Goal: Obtain resource: Download file/media

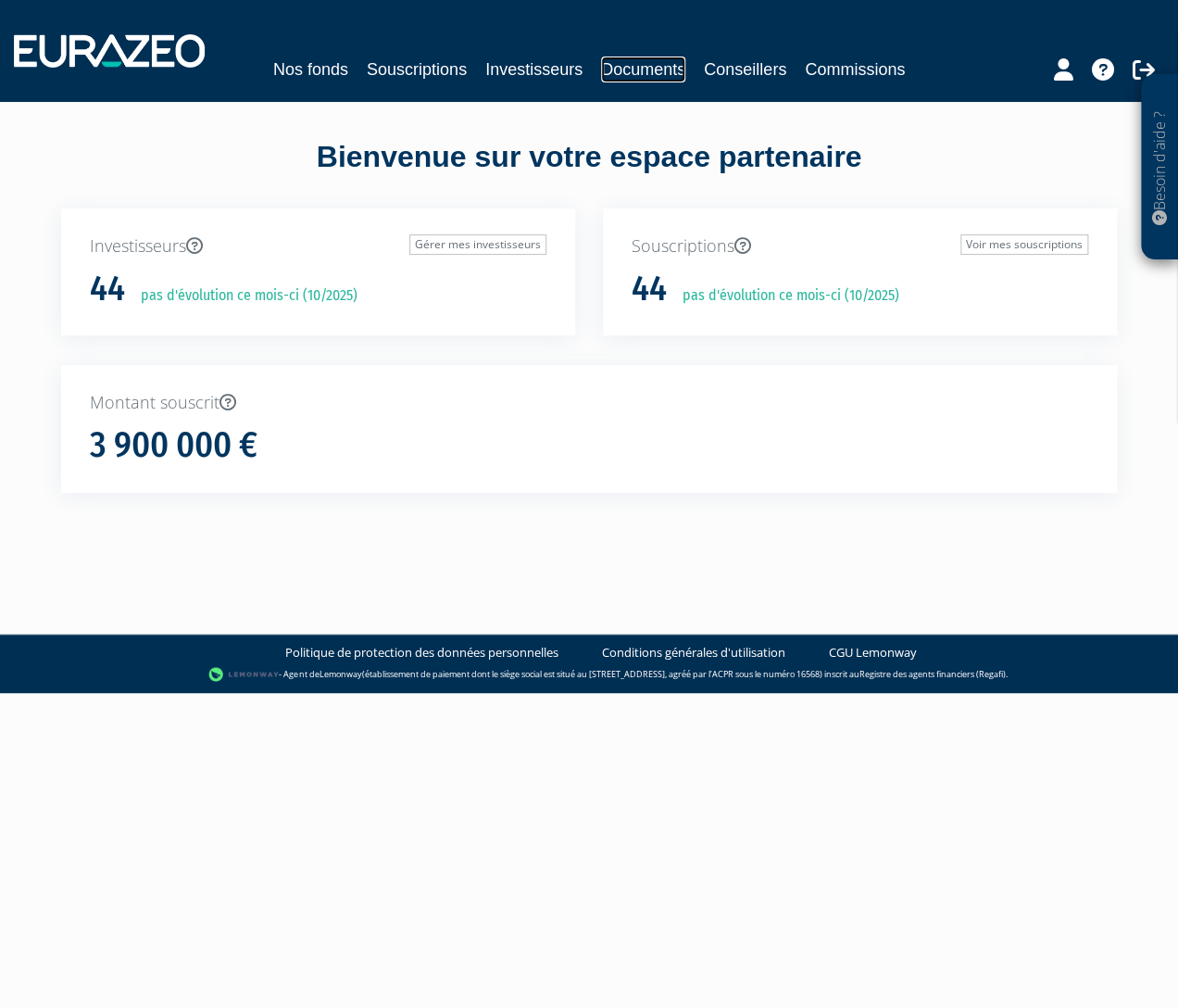
click at [654, 69] on link "Documents" at bounding box center [643, 69] width 84 height 26
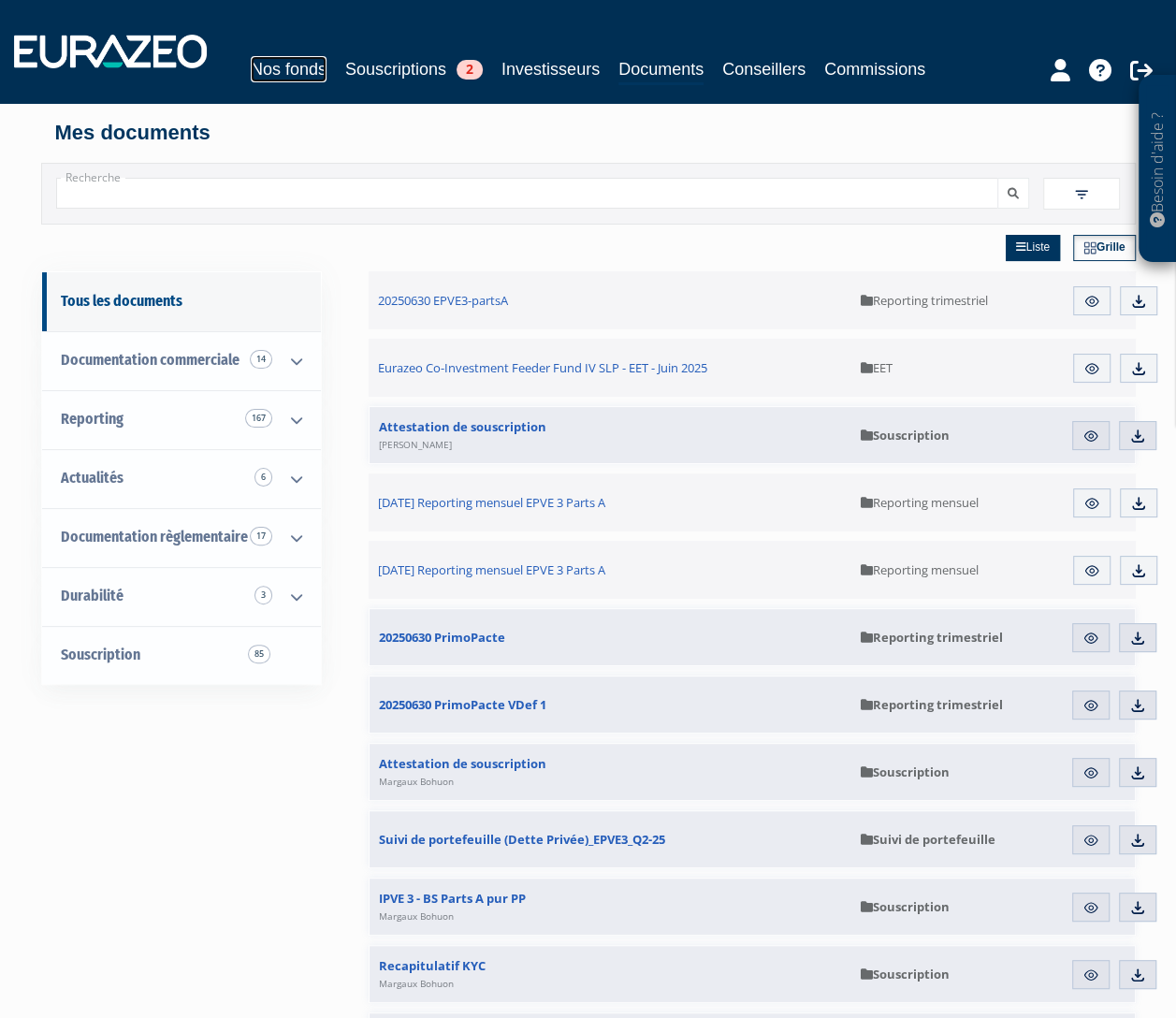
click at [288, 59] on link "Nos fonds" at bounding box center [288, 69] width 76 height 26
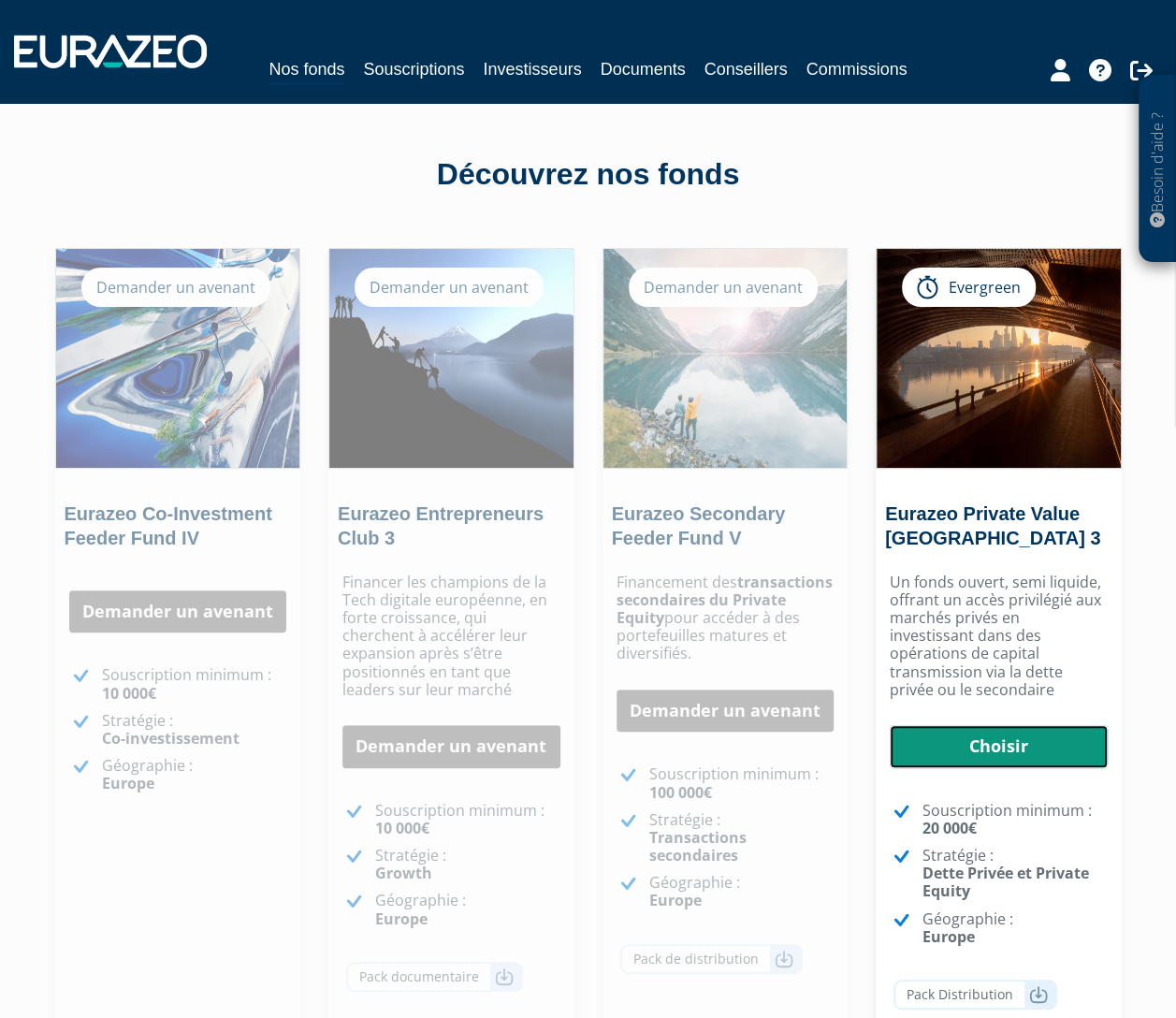
click at [987, 728] on link "Choisir" at bounding box center [999, 746] width 218 height 43
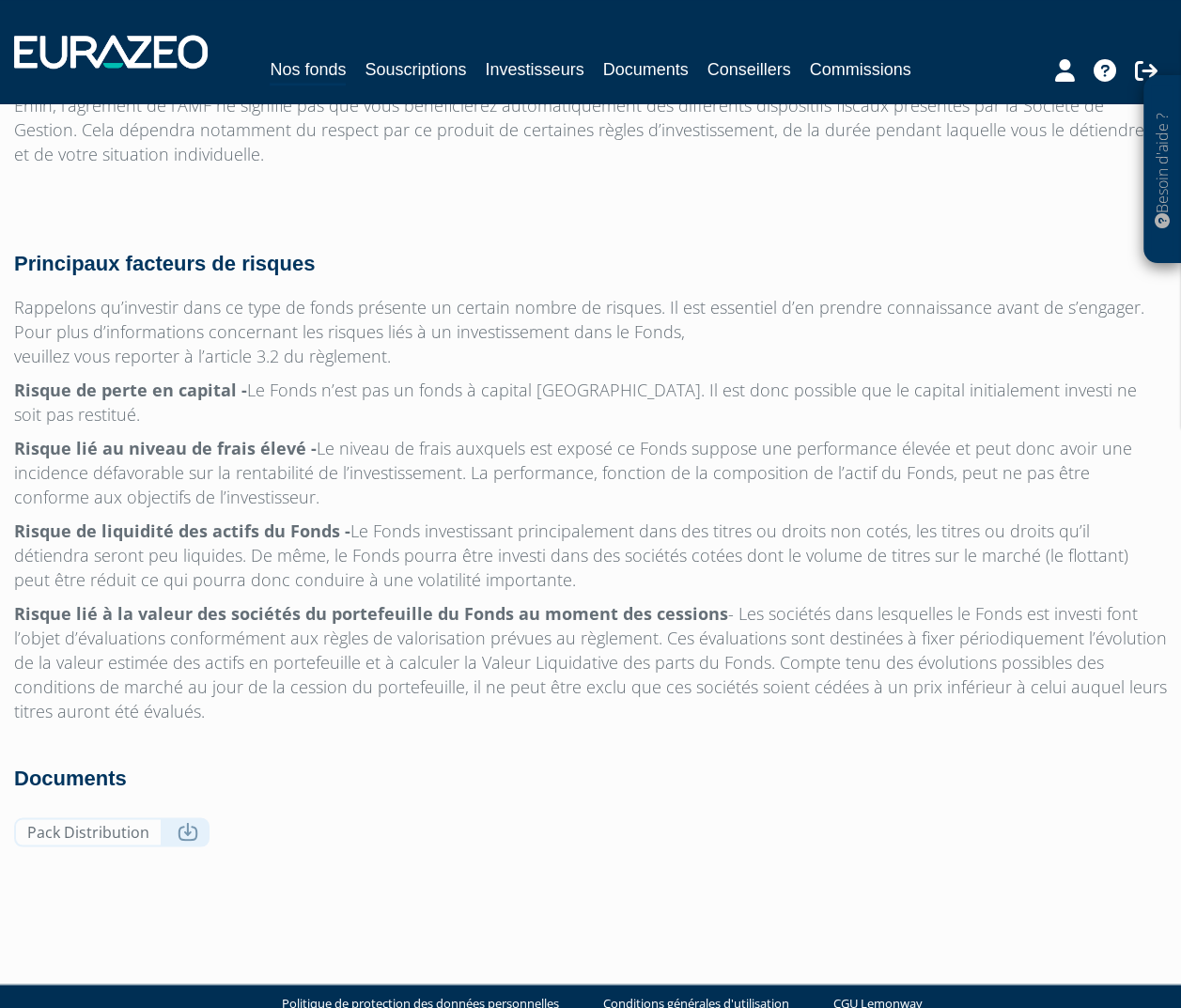
scroll to position [5774, 0]
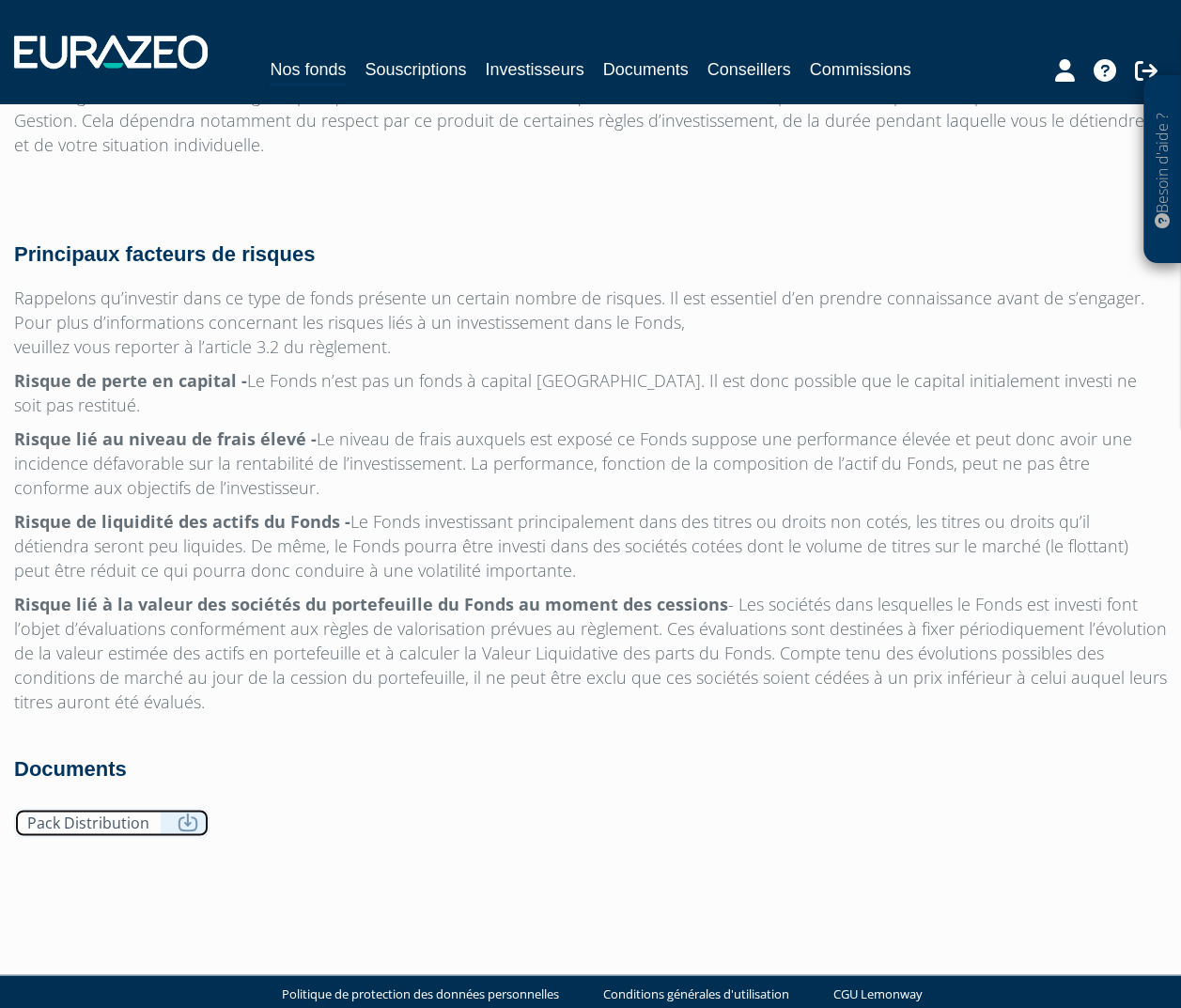
click at [187, 812] on icon at bounding box center [187, 821] width 21 height 19
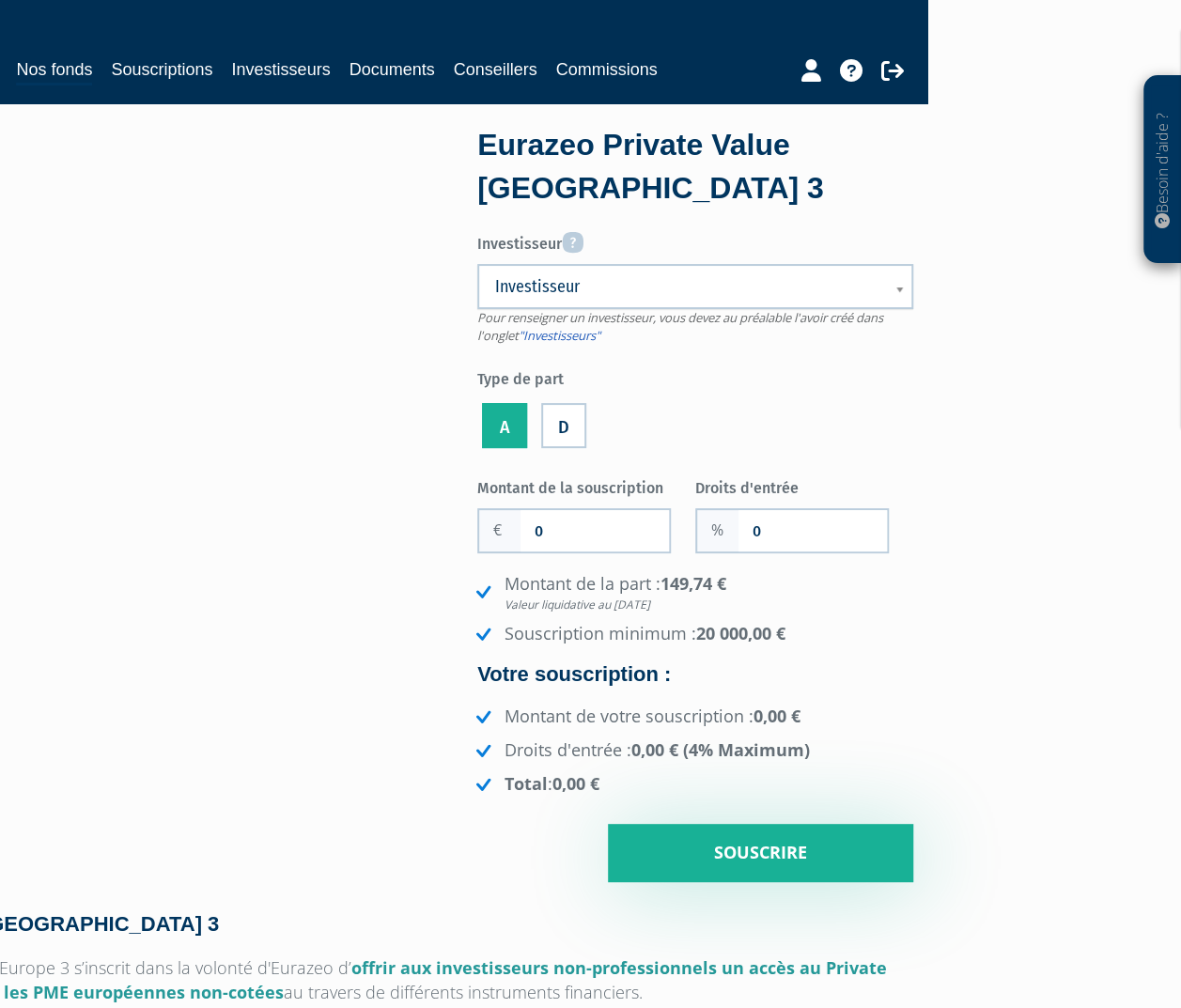
scroll to position [0, 253]
click at [391, 65] on link "Documents" at bounding box center [391, 69] width 85 height 26
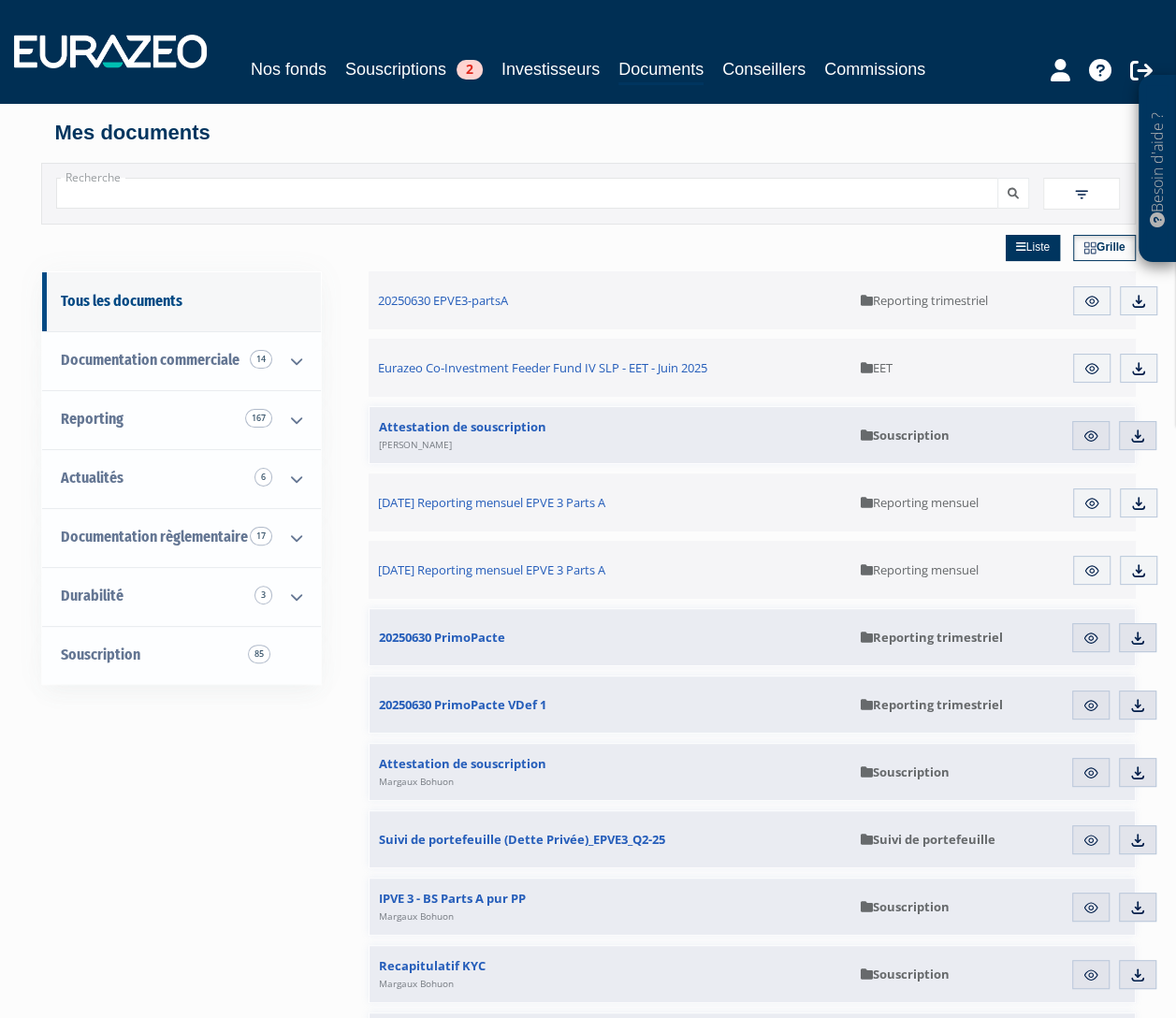
click at [1071, 190] on span at bounding box center [1081, 193] width 77 height 32
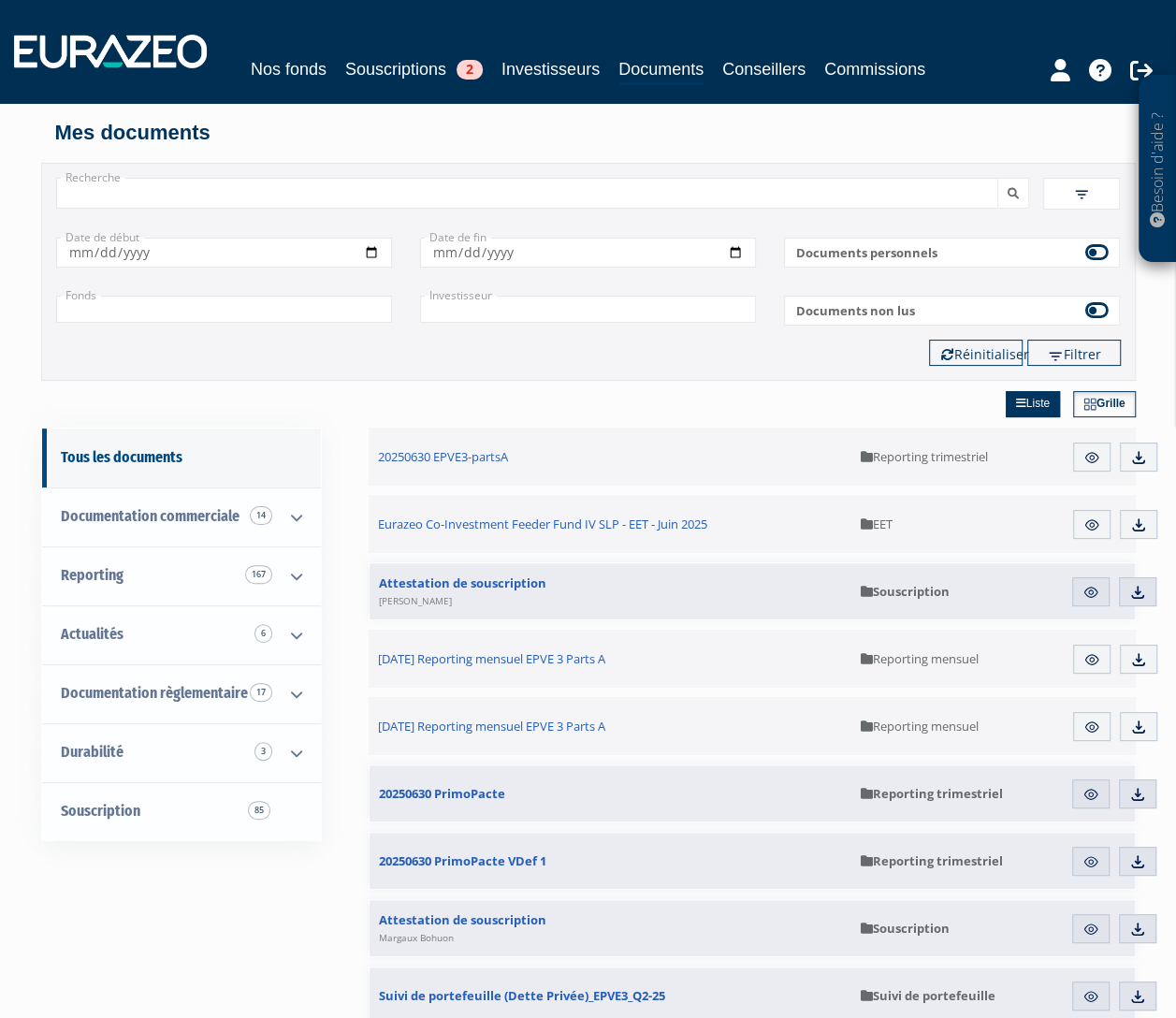
click at [336, 309] on input "text" at bounding box center [224, 309] width 336 height 27
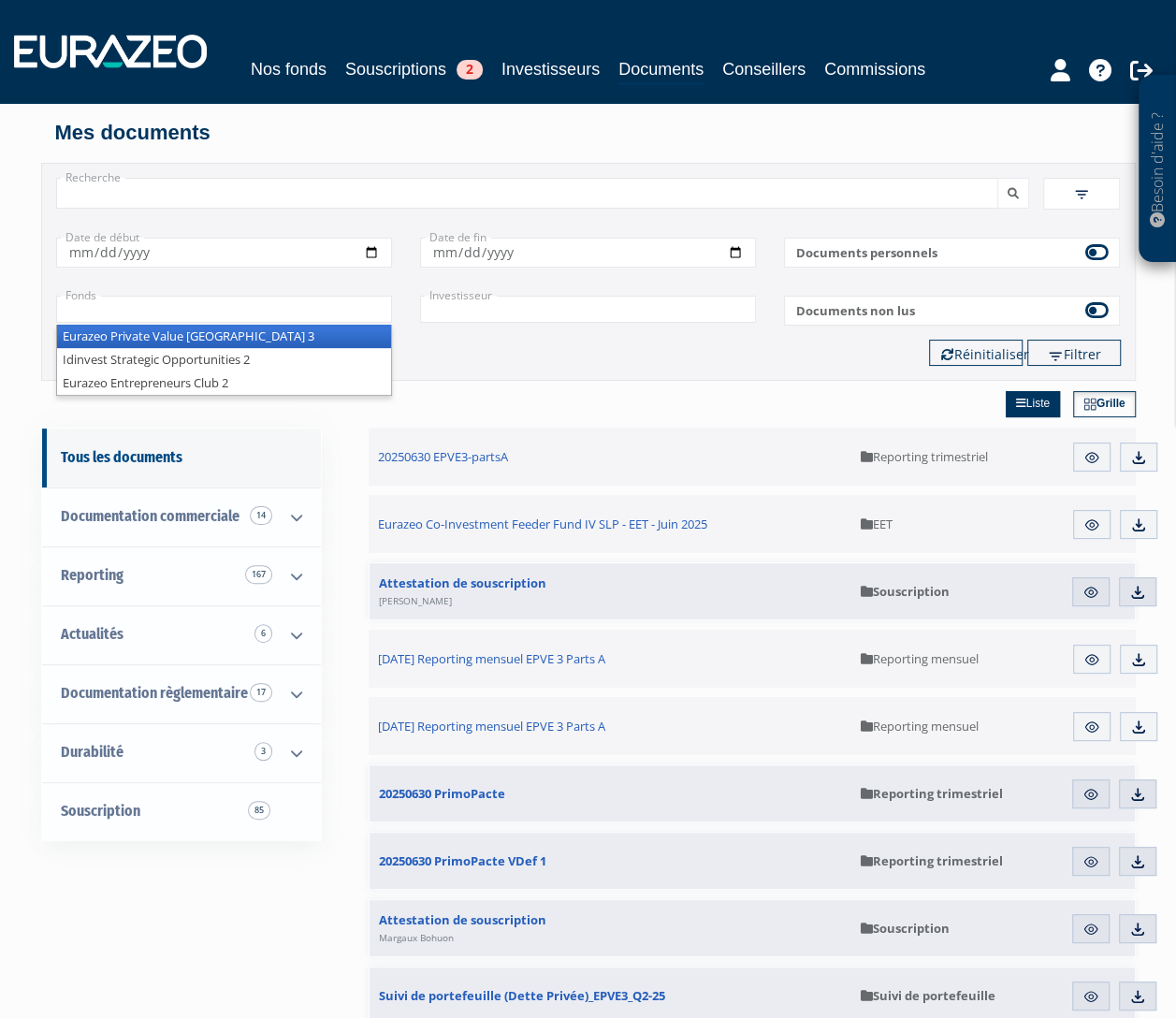
click at [234, 338] on li "Eurazeo Private Value Europe 3" at bounding box center [224, 336] width 334 height 23
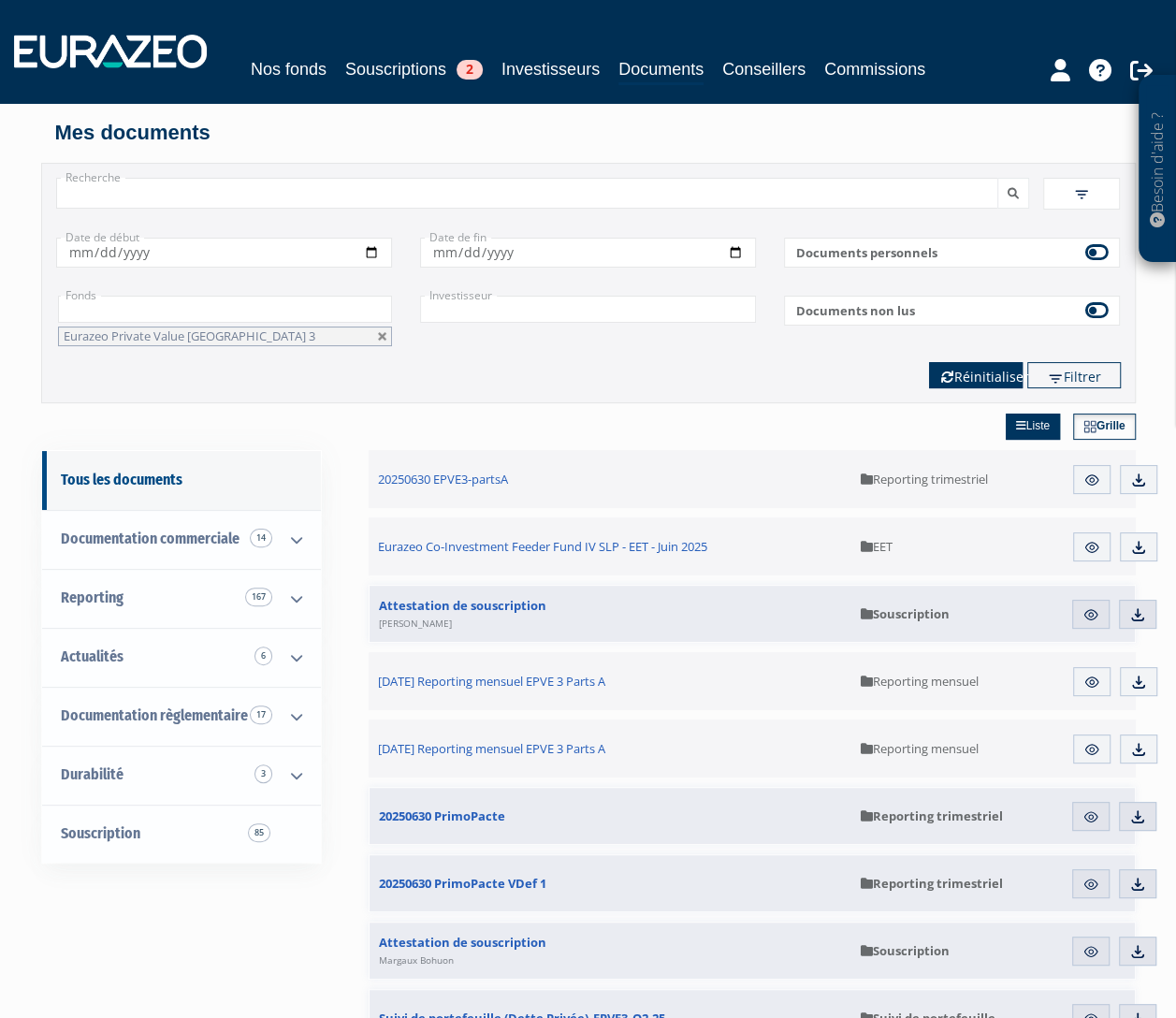
click at [967, 366] on button "Réinitialiser" at bounding box center [975, 375] width 94 height 26
type input "+"
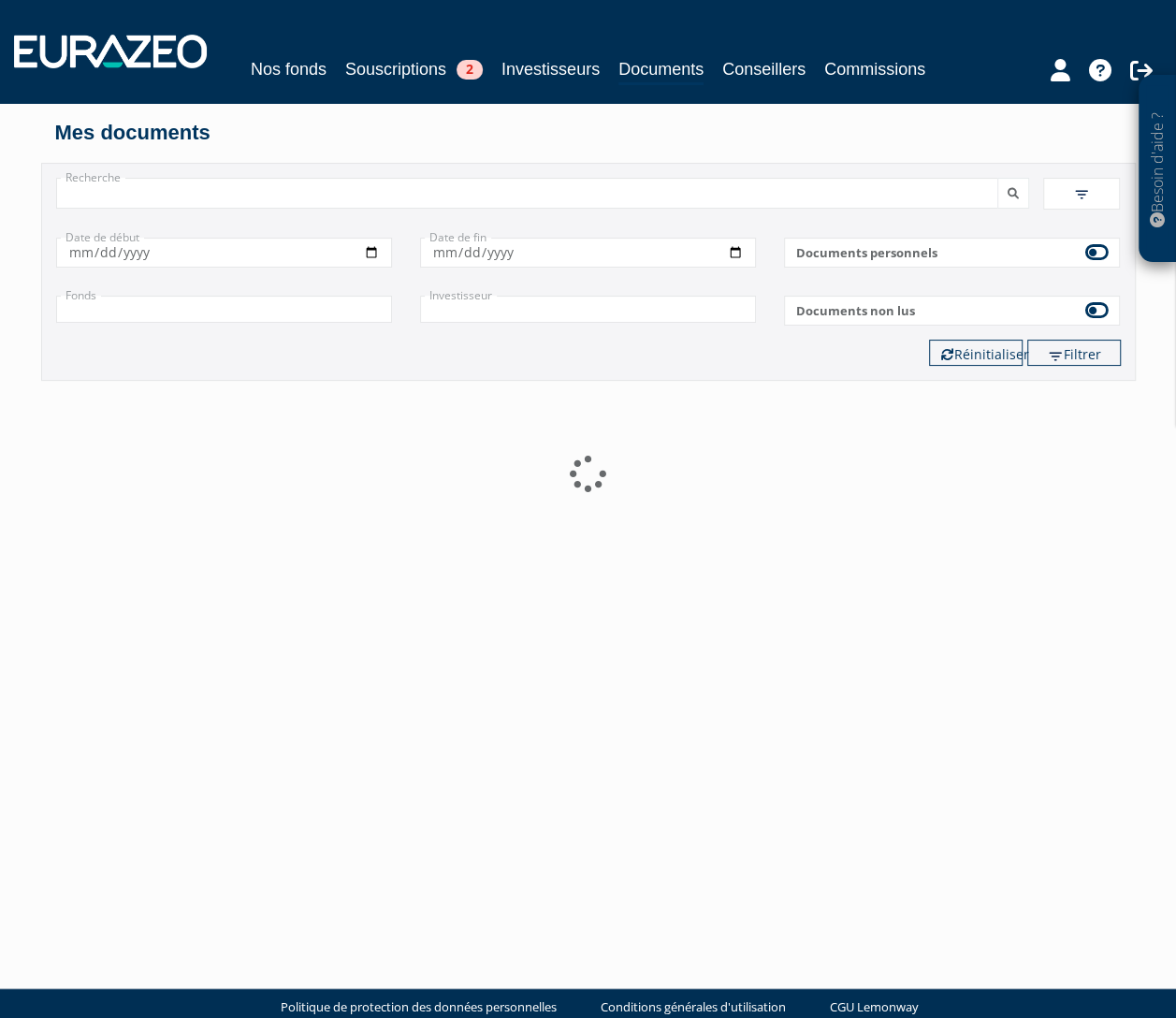
click at [271, 311] on input "text" at bounding box center [224, 309] width 336 height 27
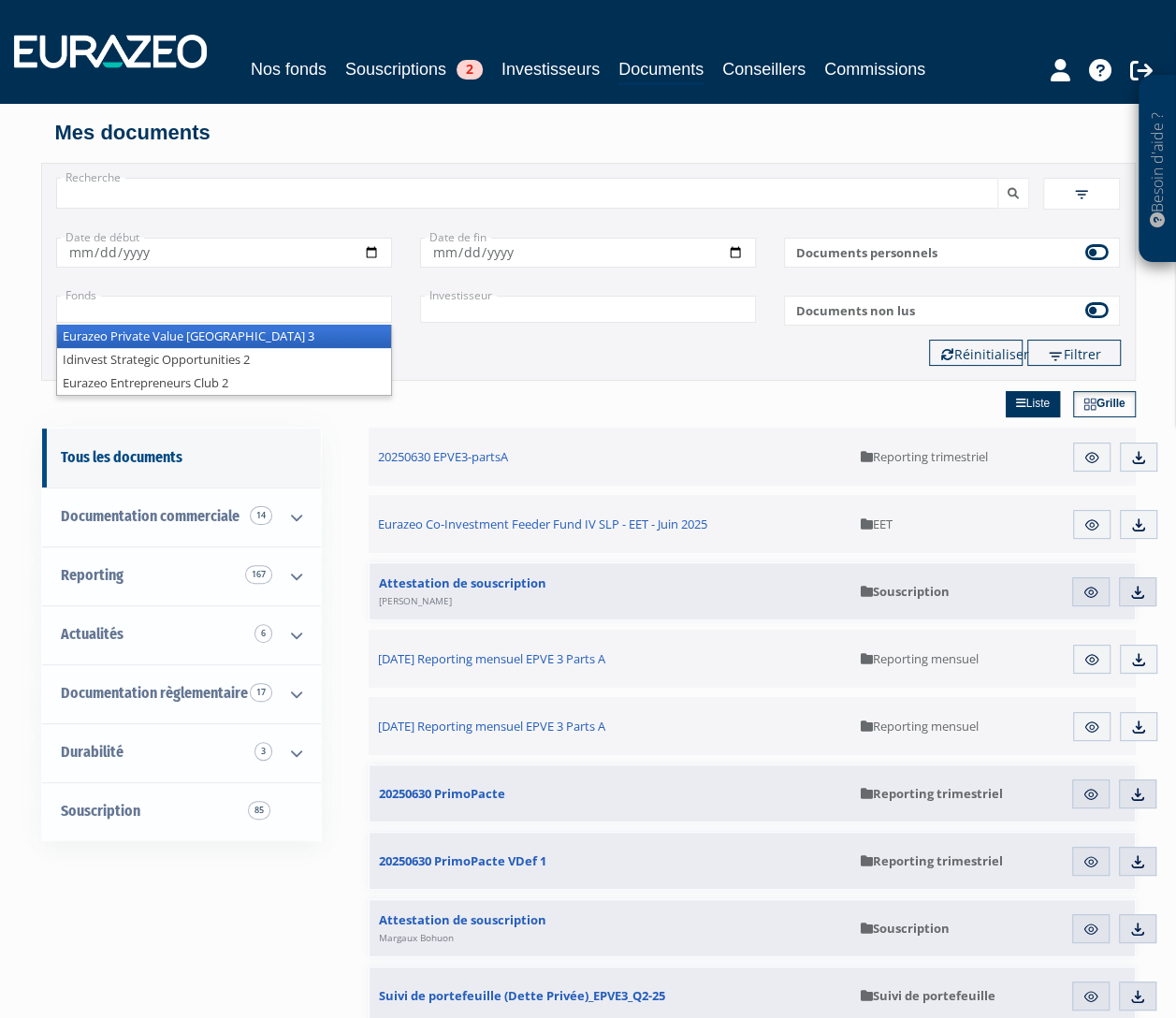
click at [222, 327] on li "Eurazeo Private Value Europe 3" at bounding box center [224, 336] width 334 height 23
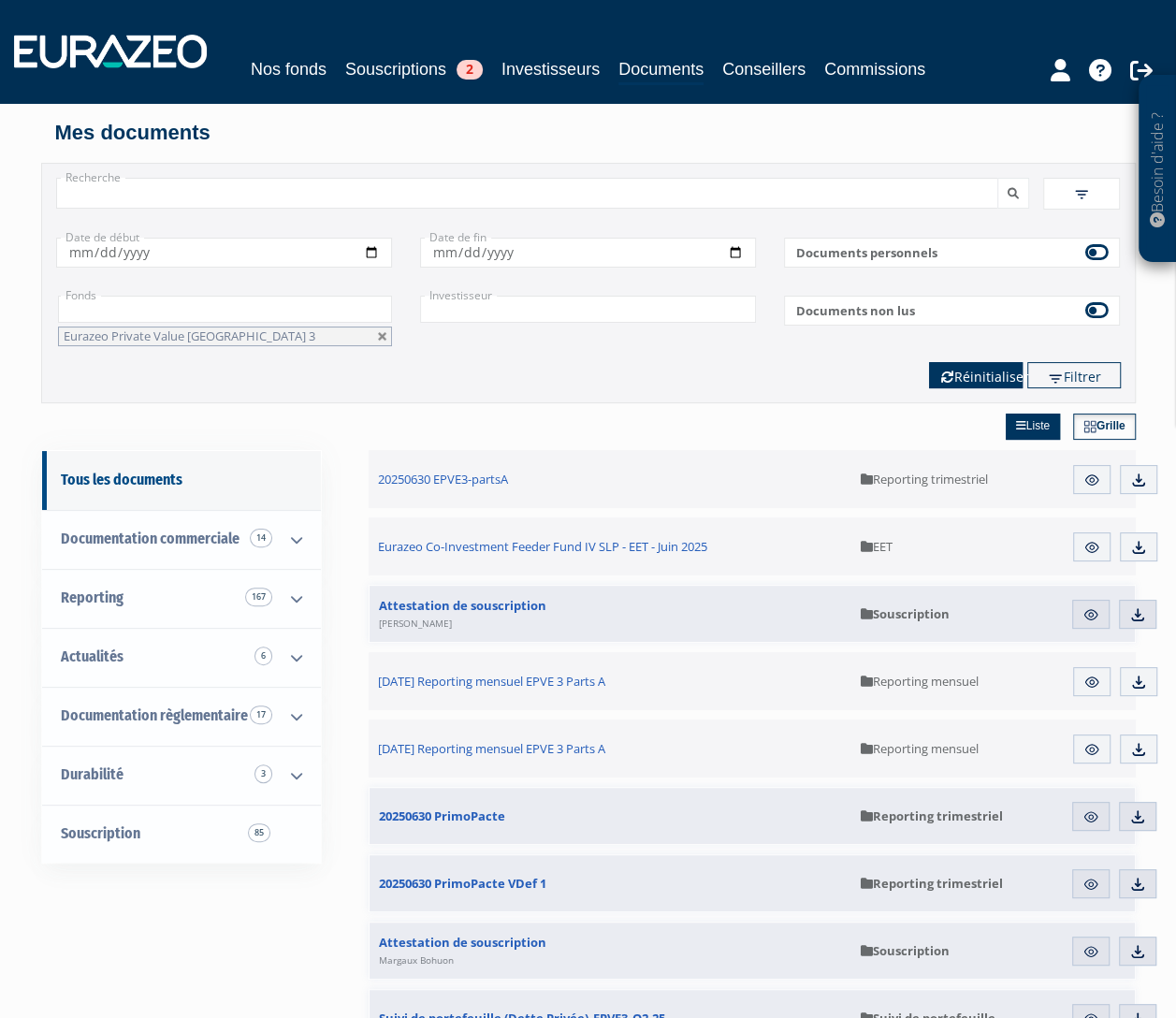
click at [942, 387] on button "Réinitialiser" at bounding box center [975, 375] width 94 height 26
type input "+"
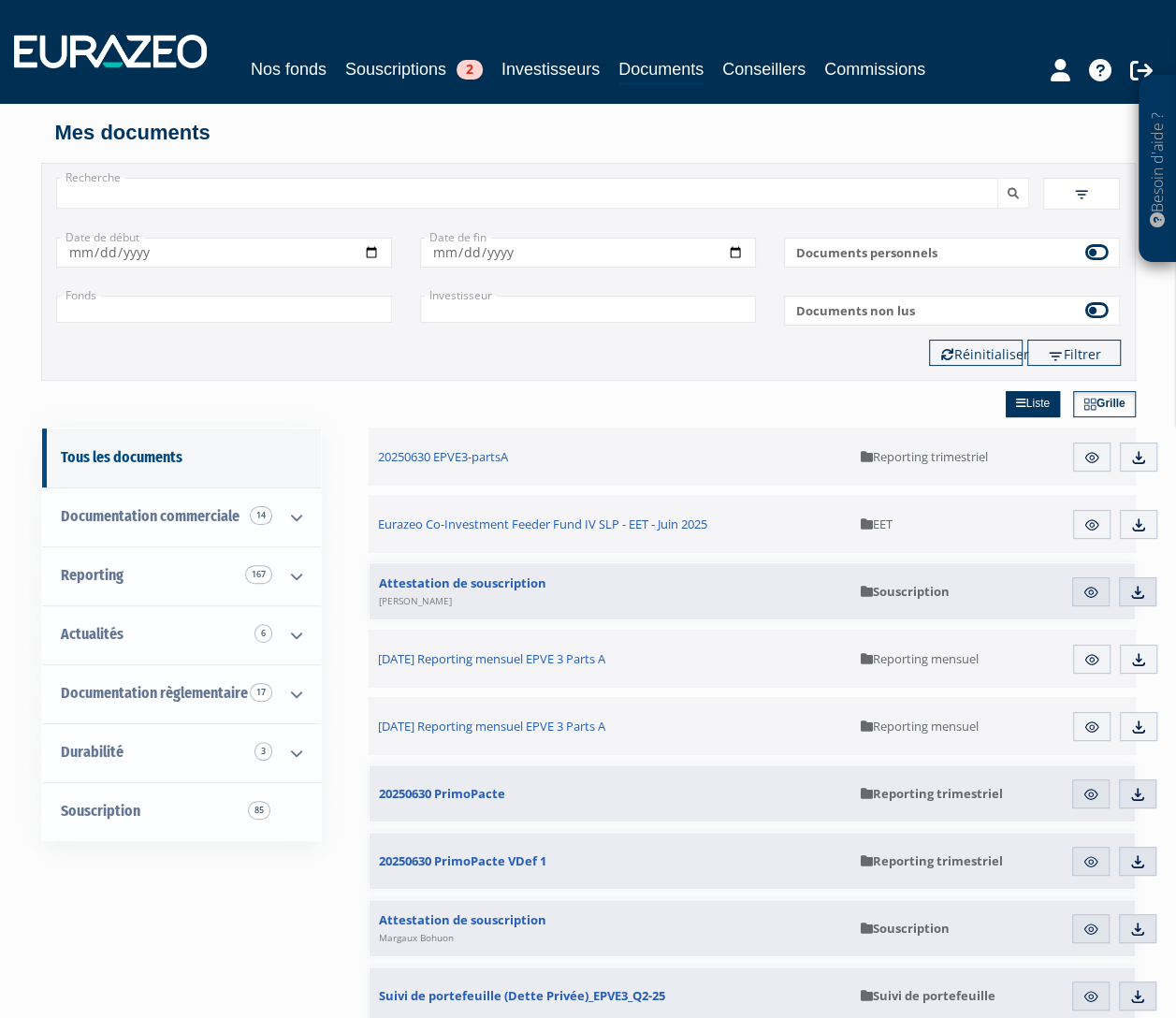
click at [177, 310] on input "+" at bounding box center [224, 309] width 336 height 27
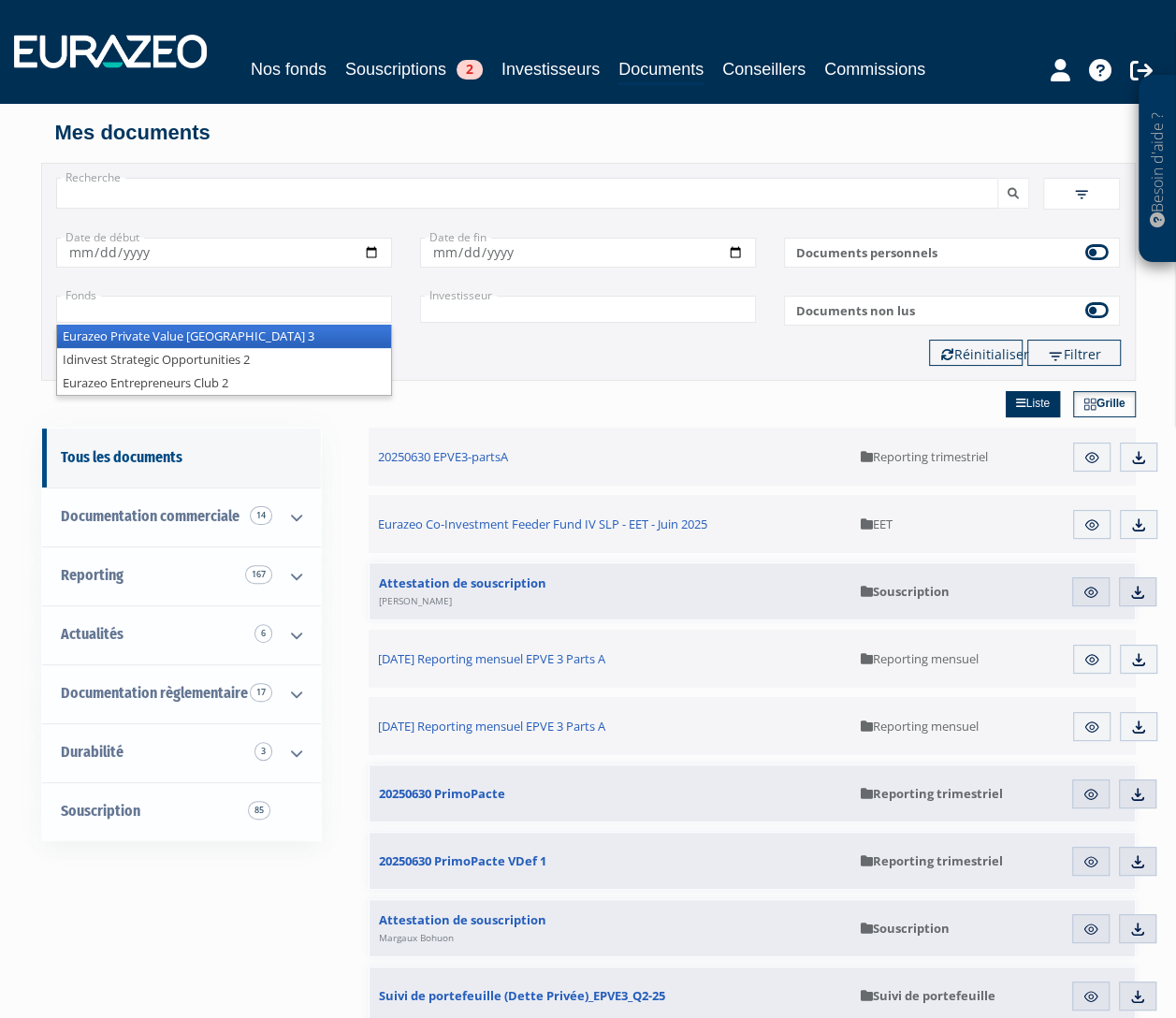
click at [156, 343] on li "Eurazeo Private Value Europe 3" at bounding box center [224, 336] width 334 height 23
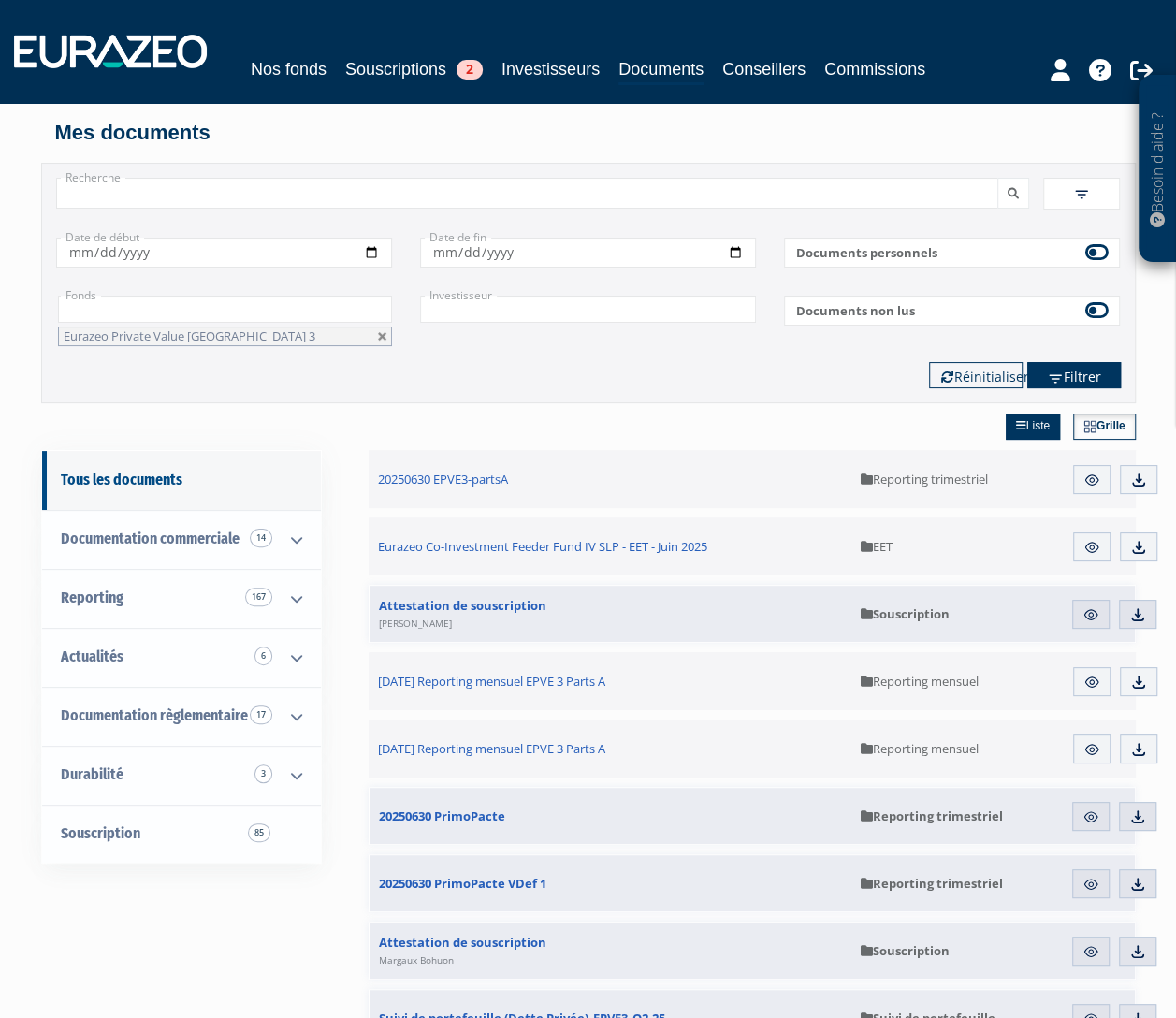
click at [1089, 368] on button "Filtrer" at bounding box center [1074, 375] width 94 height 26
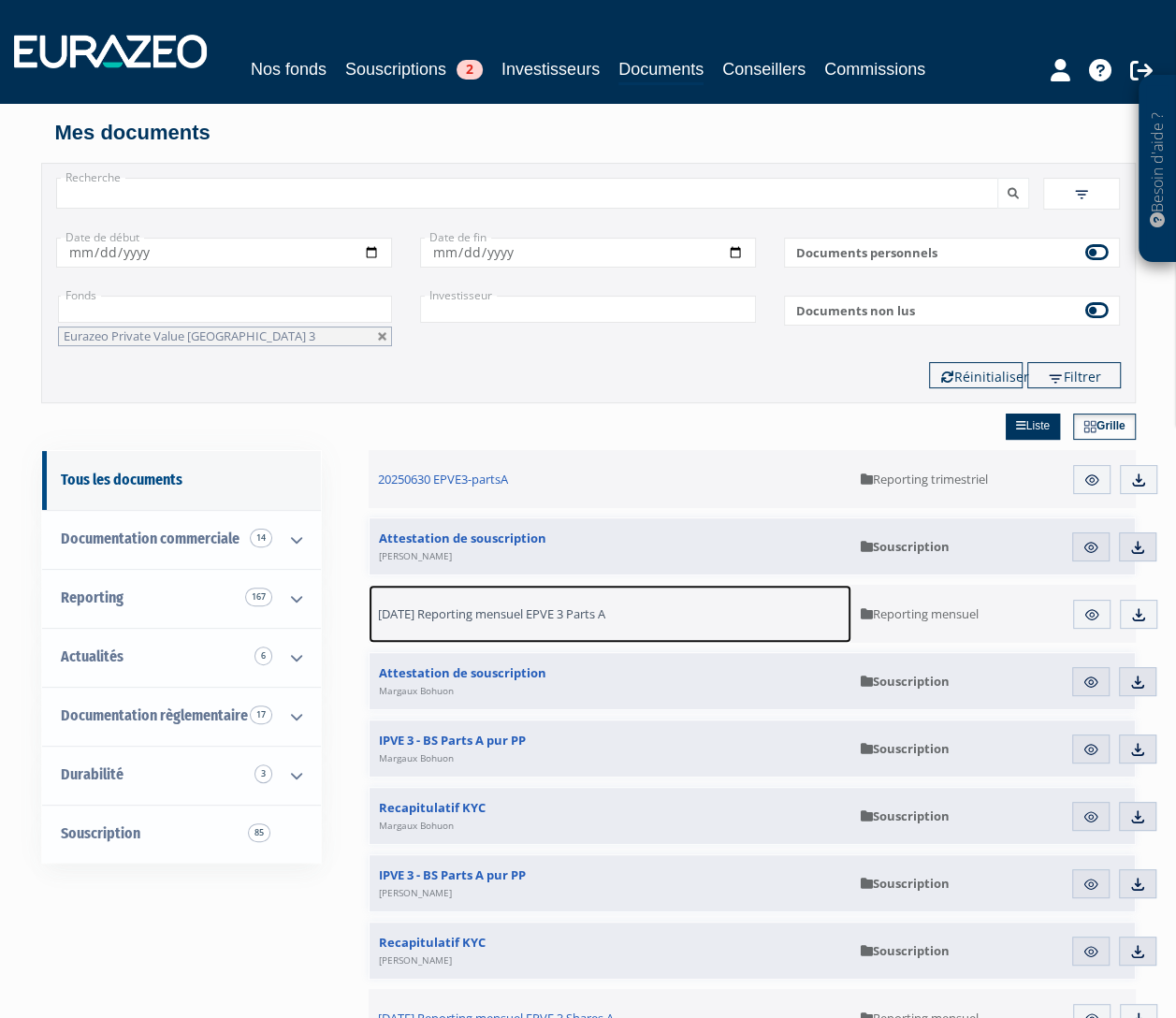
click at [529, 609] on span "[DATE] Reporting mensuel EPVE 3 Parts A" at bounding box center [491, 613] width 227 height 17
